Goal: Complete application form

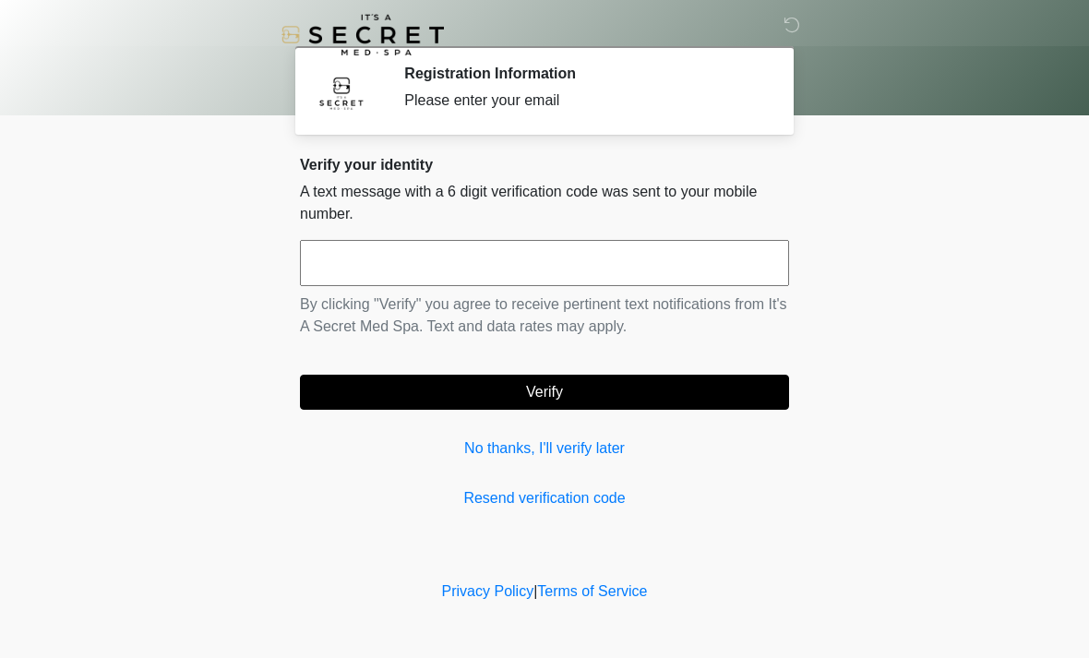
click at [340, 270] on input "text" at bounding box center [544, 263] width 489 height 46
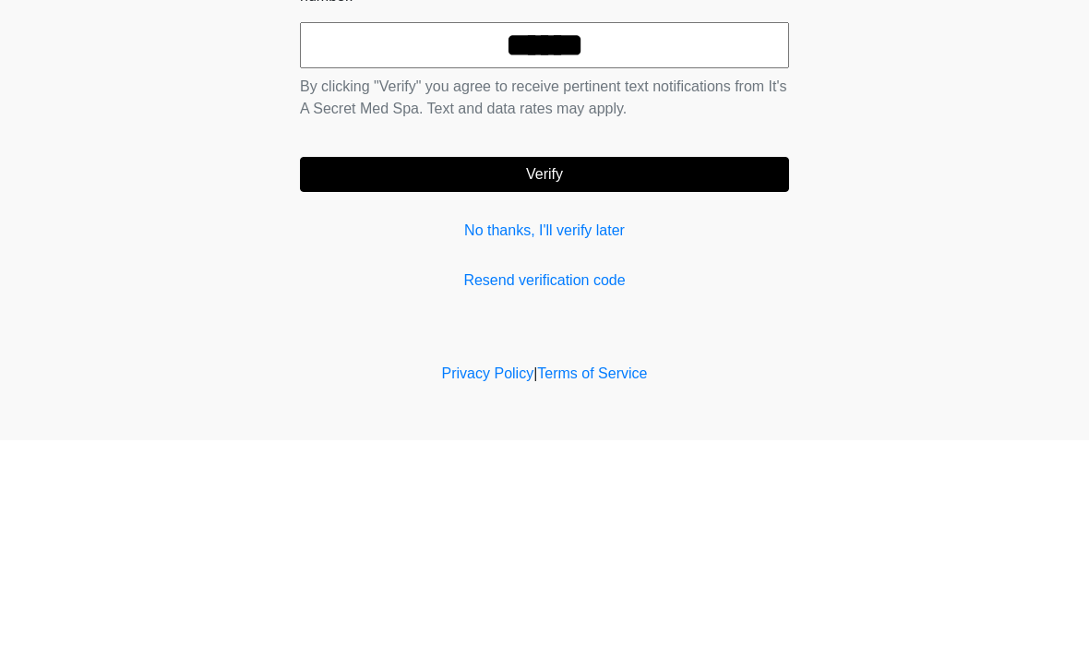
type input "******"
click at [654, 375] on button "Verify" at bounding box center [544, 392] width 489 height 35
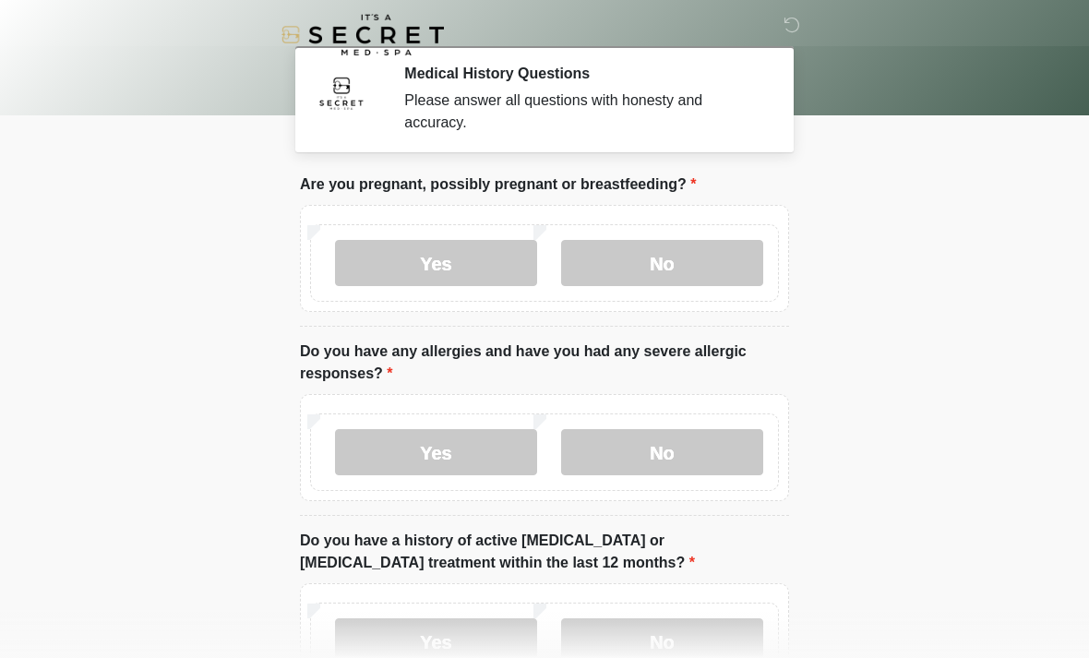
click at [687, 259] on label "No" at bounding box center [662, 263] width 202 height 46
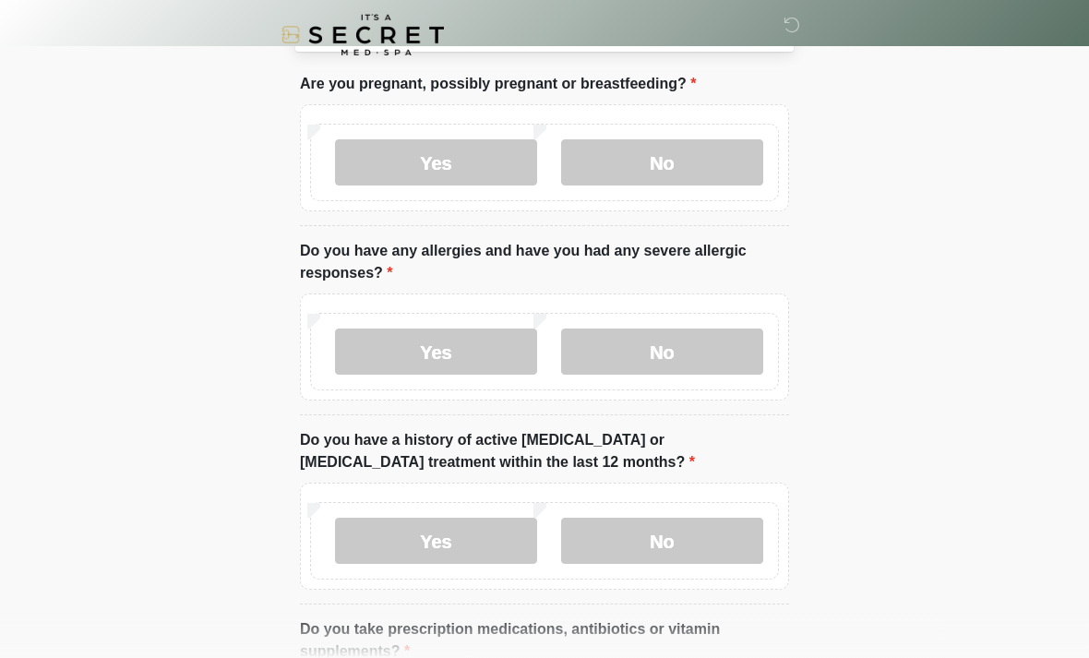
click at [727, 339] on label "No" at bounding box center [662, 351] width 202 height 46
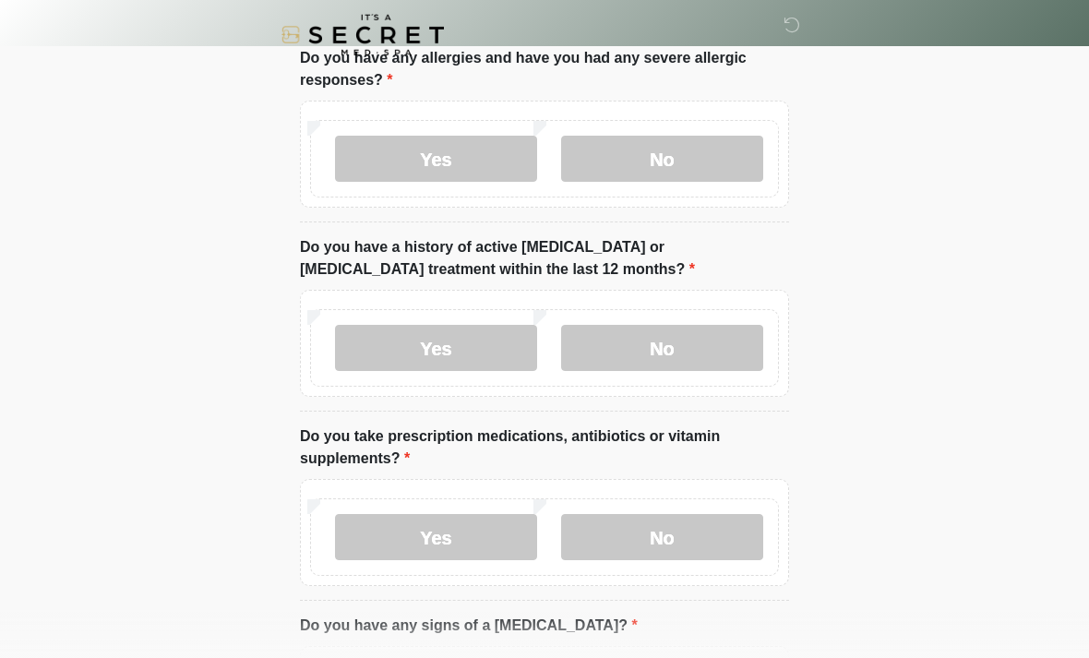
click at [703, 345] on label "No" at bounding box center [662, 348] width 202 height 46
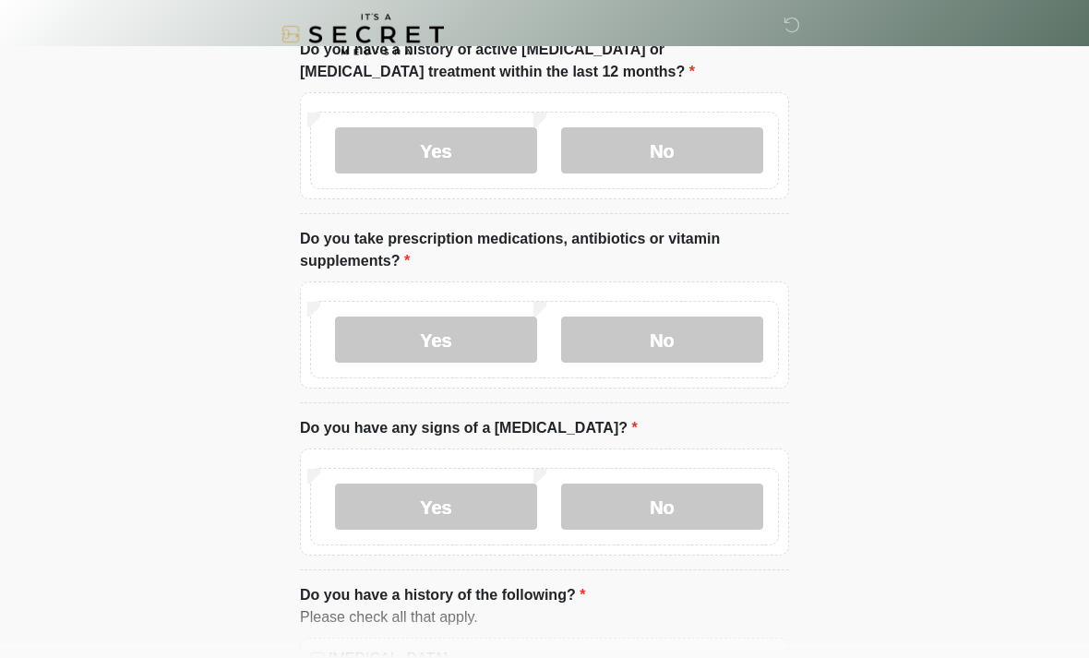
click at [715, 321] on label "No" at bounding box center [662, 340] width 202 height 46
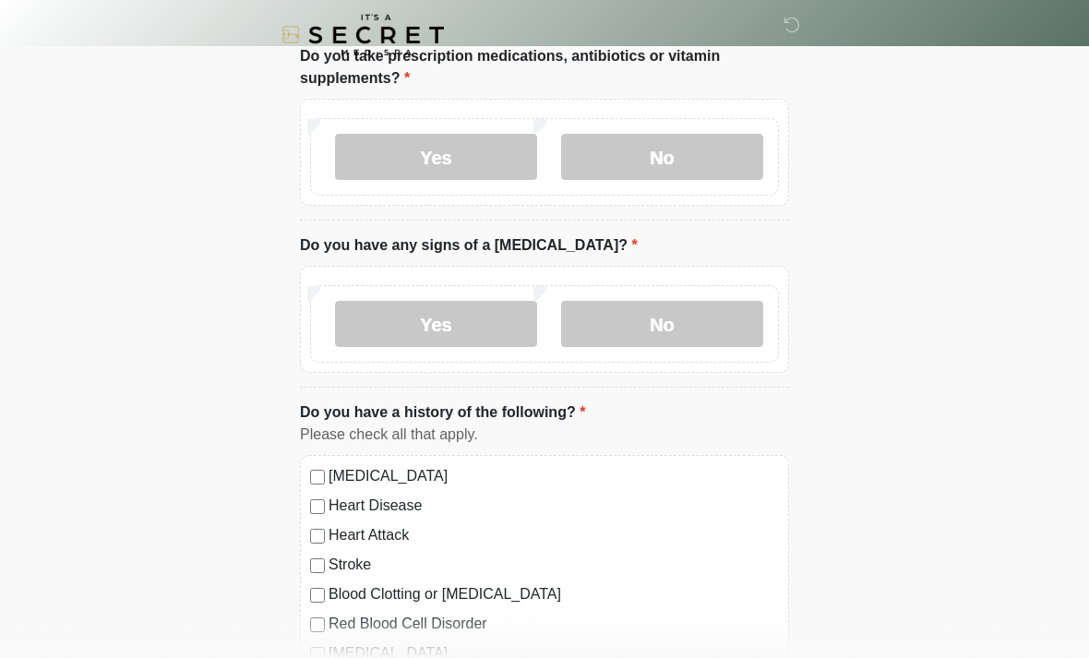
click at [694, 316] on label "No" at bounding box center [662, 324] width 202 height 46
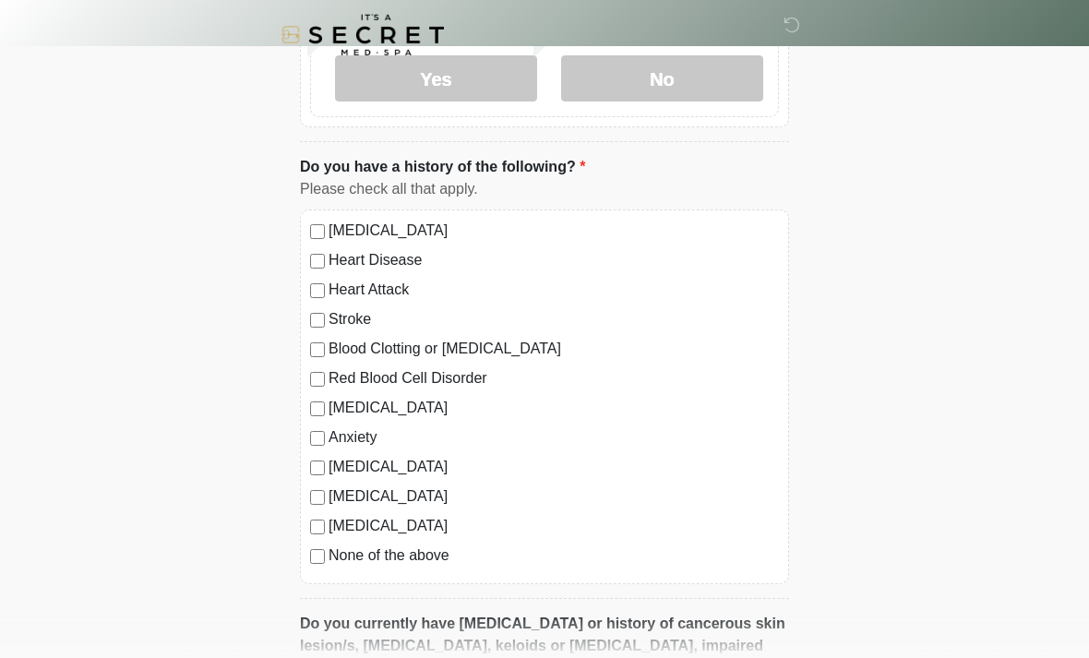
scroll to position [917, 0]
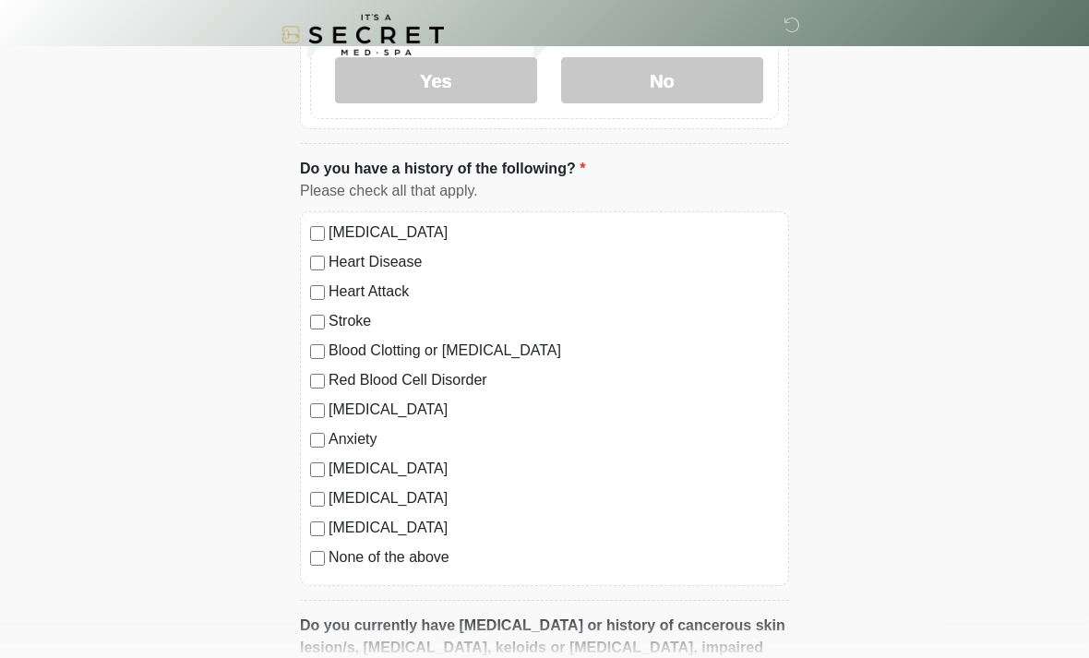
click at [337, 529] on label "[MEDICAL_DATA]" at bounding box center [553, 528] width 450 height 22
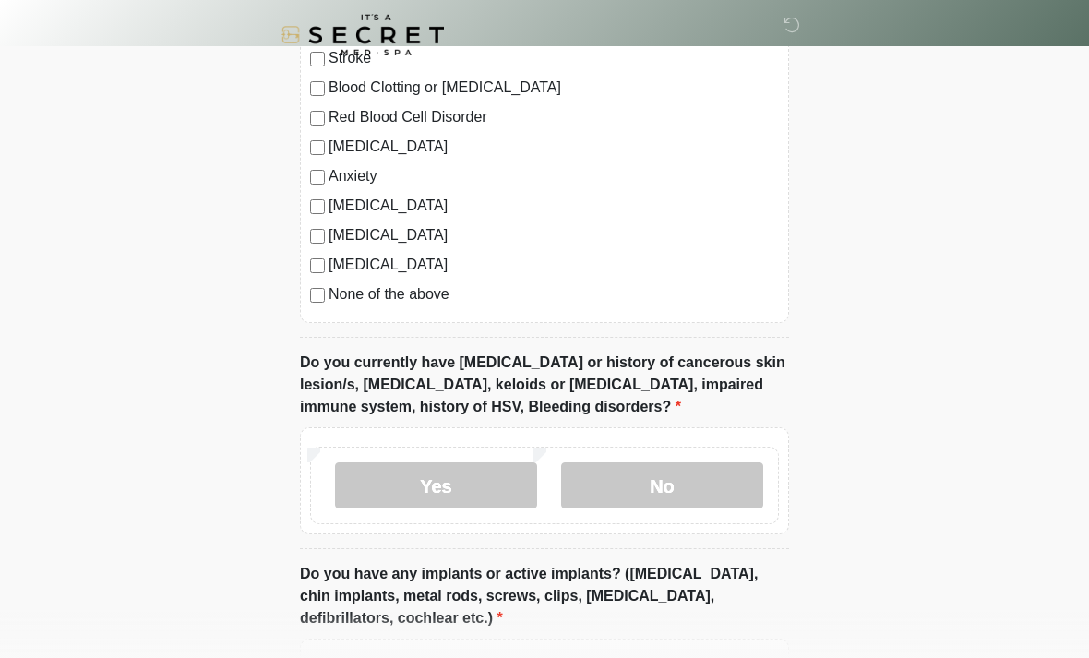
scroll to position [1179, 0]
click at [733, 493] on label "No" at bounding box center [662, 486] width 202 height 46
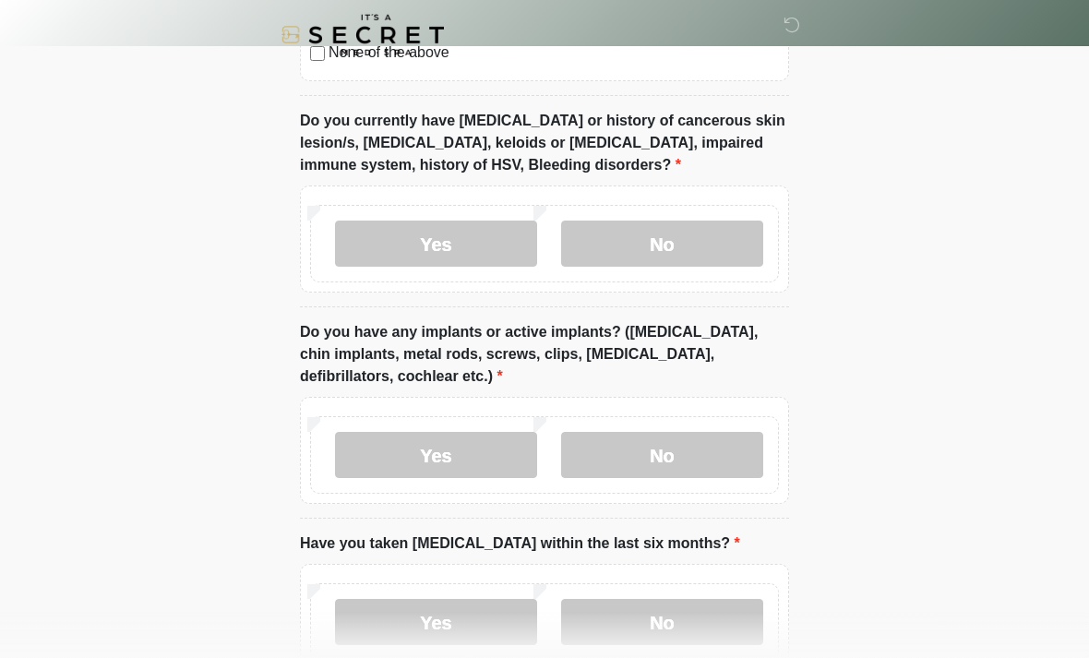
scroll to position [1427, 0]
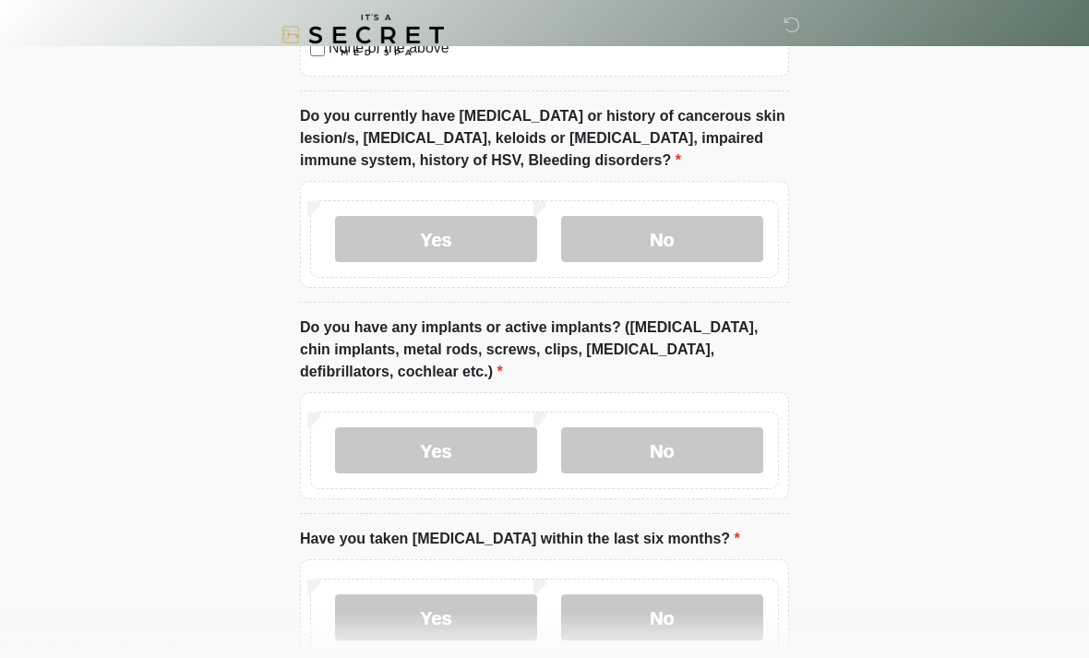
click at [721, 455] on label "No" at bounding box center [662, 450] width 202 height 46
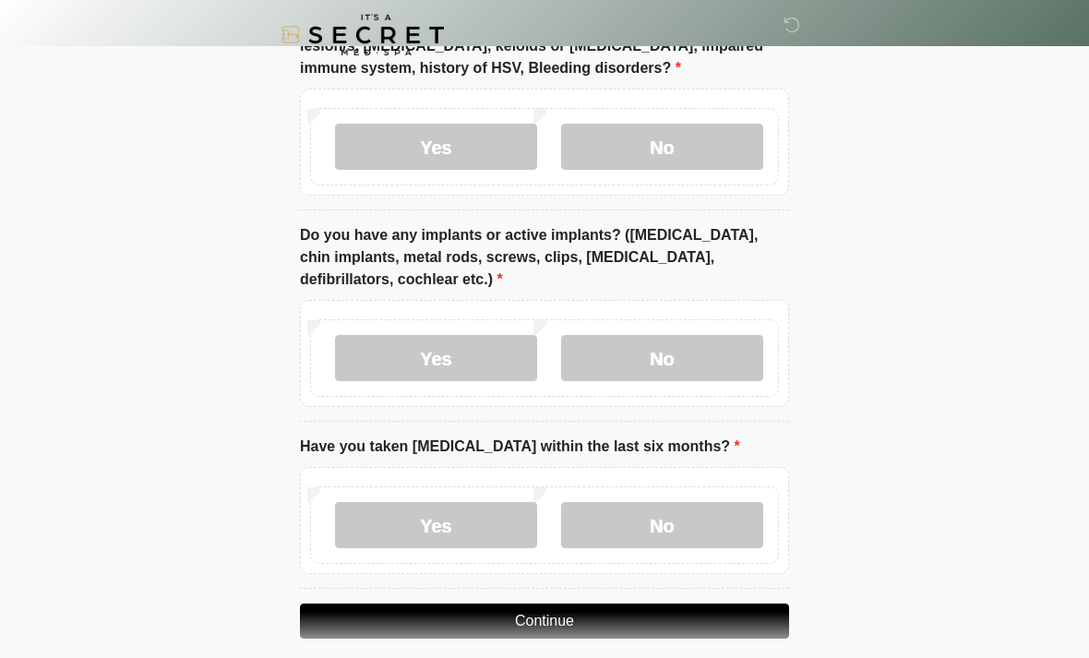
scroll to position [1536, 0]
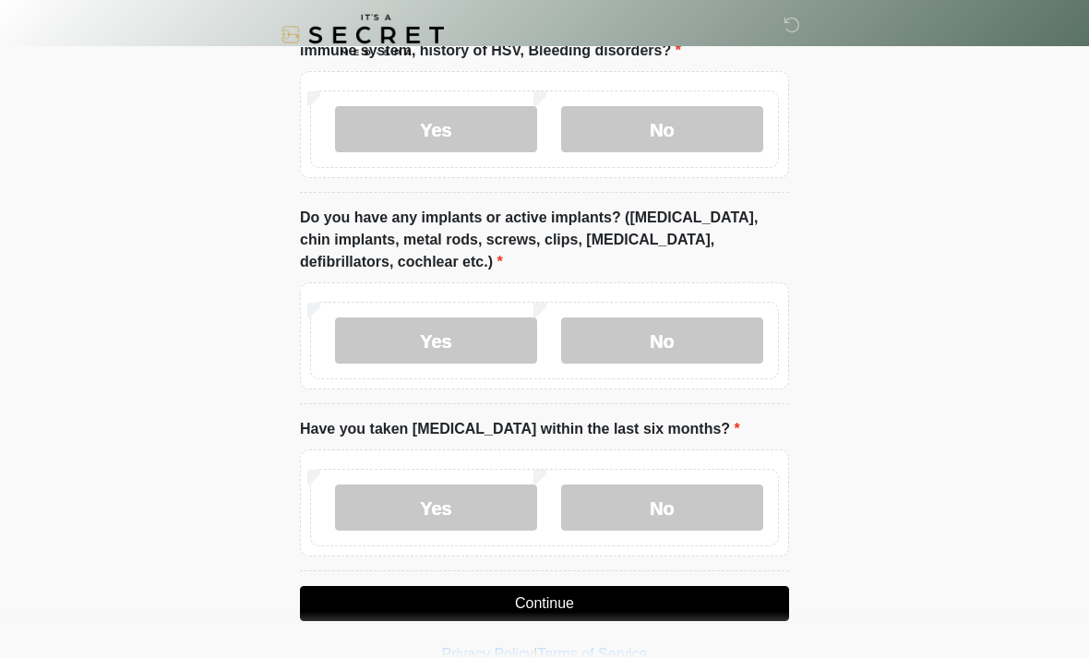
click at [718, 513] on label "No" at bounding box center [662, 507] width 202 height 46
click at [713, 607] on button "Continue" at bounding box center [544, 603] width 489 height 35
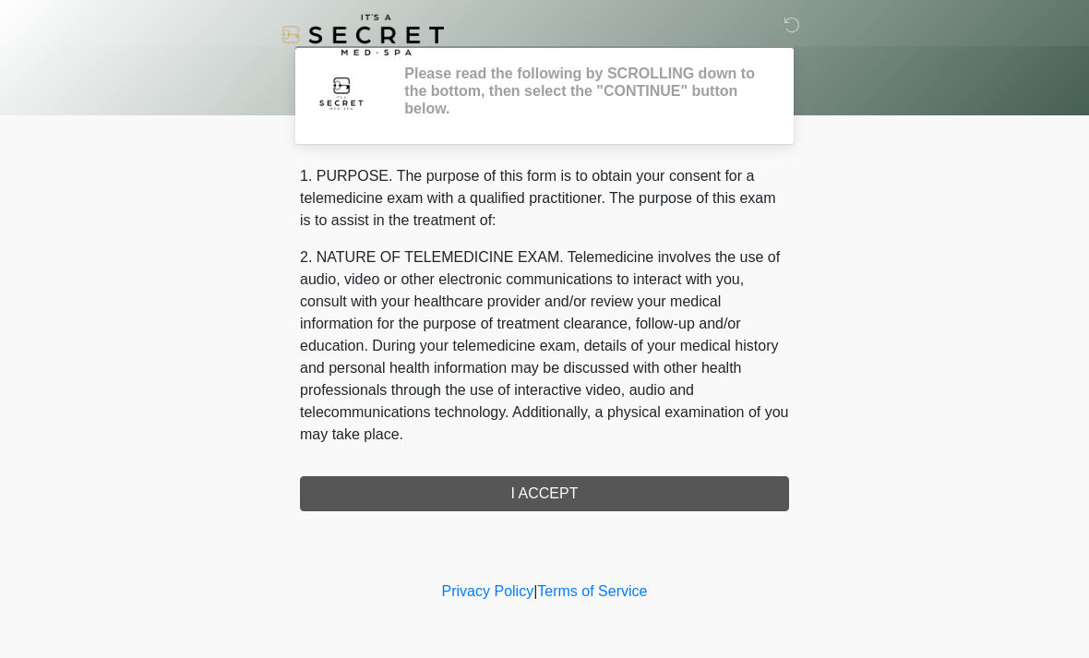
scroll to position [0, 0]
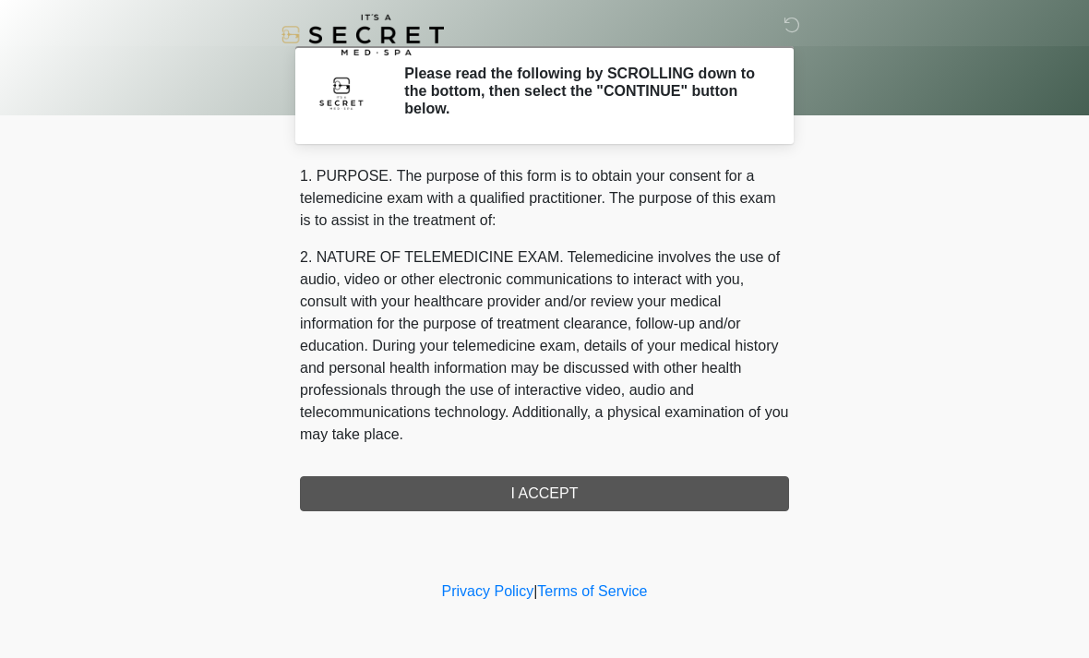
click at [684, 502] on div "1. PURPOSE. The purpose of this form is to obtain your consent for a telemedici…" at bounding box center [544, 338] width 489 height 346
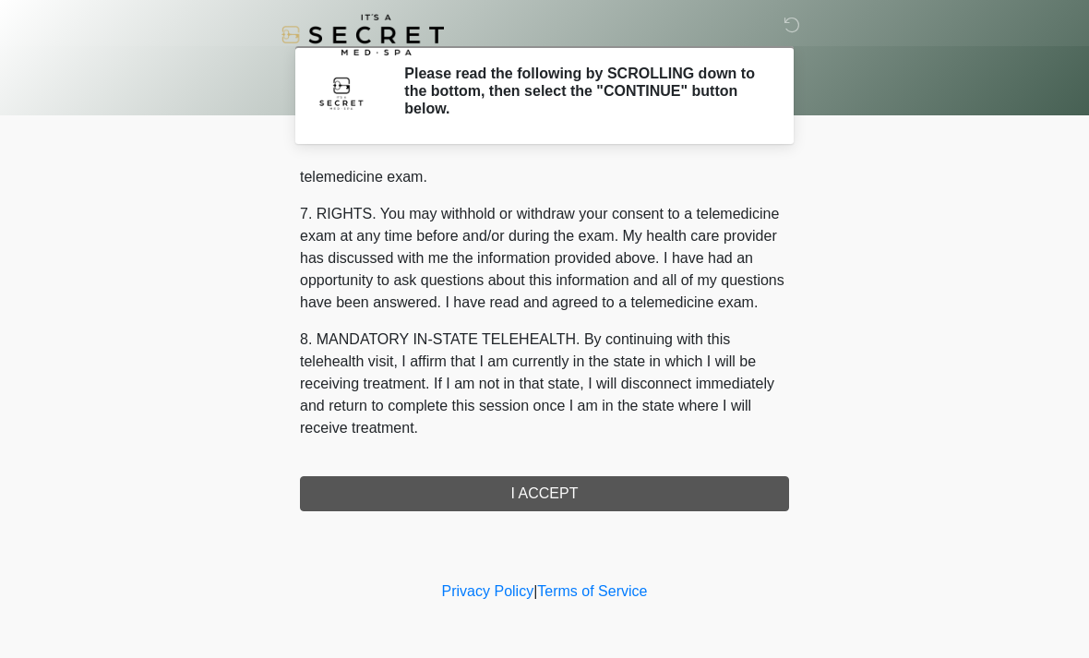
click at [567, 489] on div "1. PURPOSE. The purpose of this form is to obtain your consent for a telemedici…" at bounding box center [544, 338] width 489 height 346
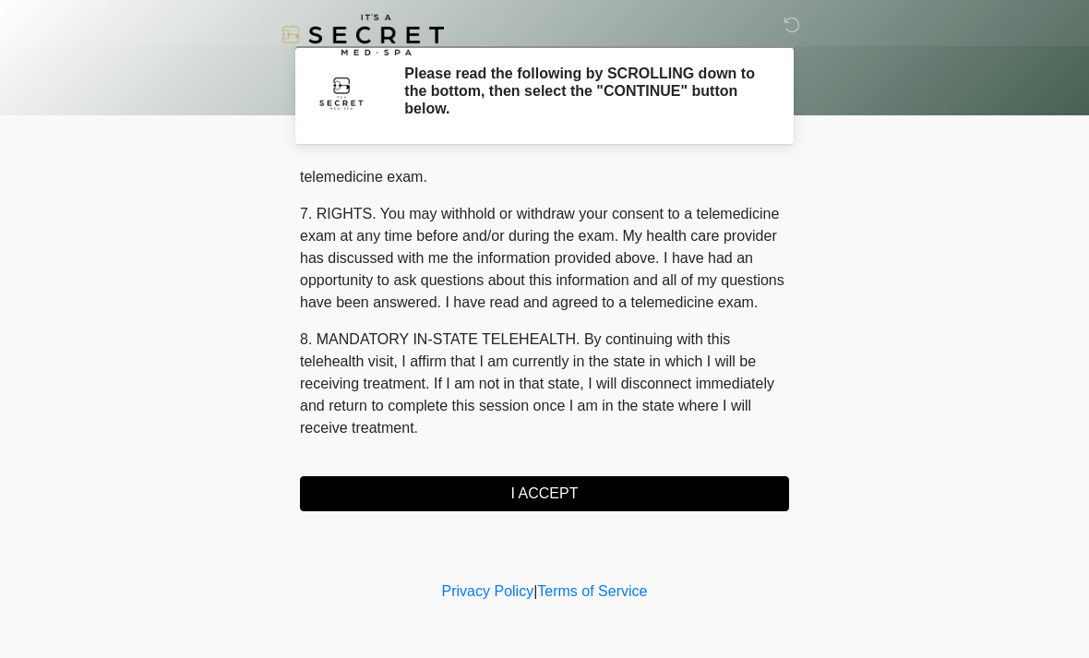
click at [699, 494] on button "I ACCEPT" at bounding box center [544, 493] width 489 height 35
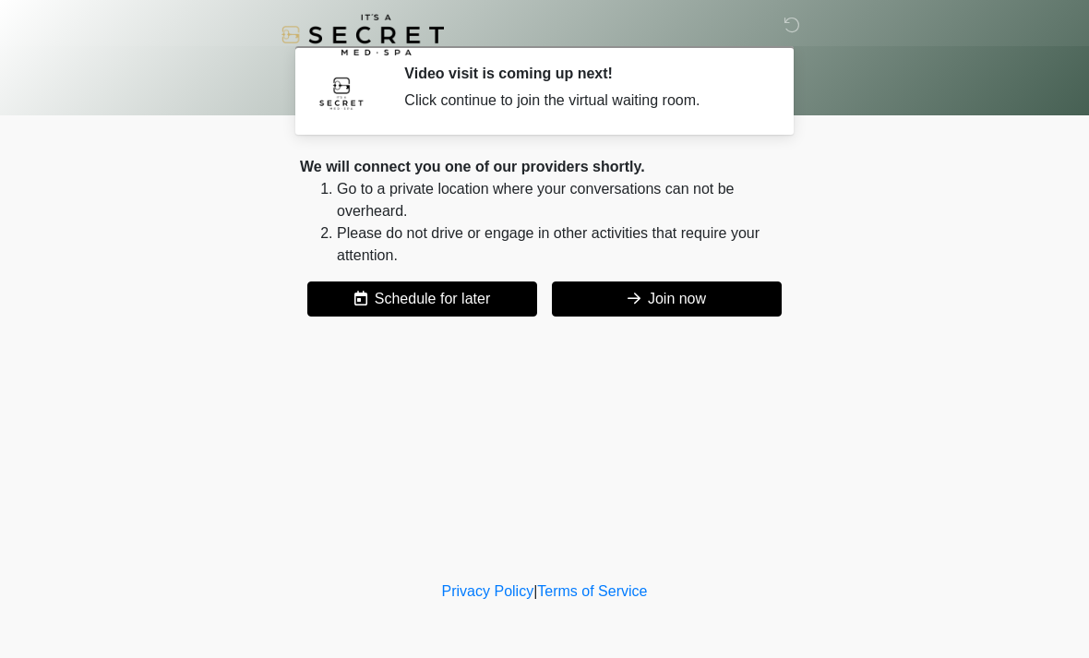
click at [689, 303] on button "Join now" at bounding box center [667, 298] width 230 height 35
